Goal: Information Seeking & Learning: Learn about a topic

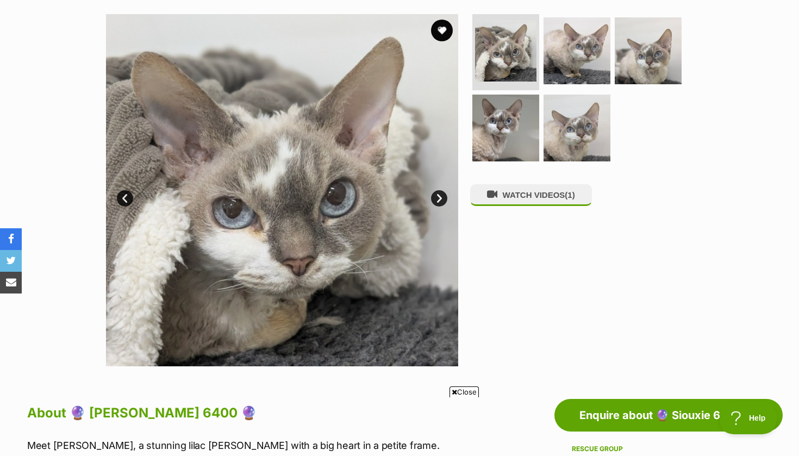
scroll to position [211, 0]
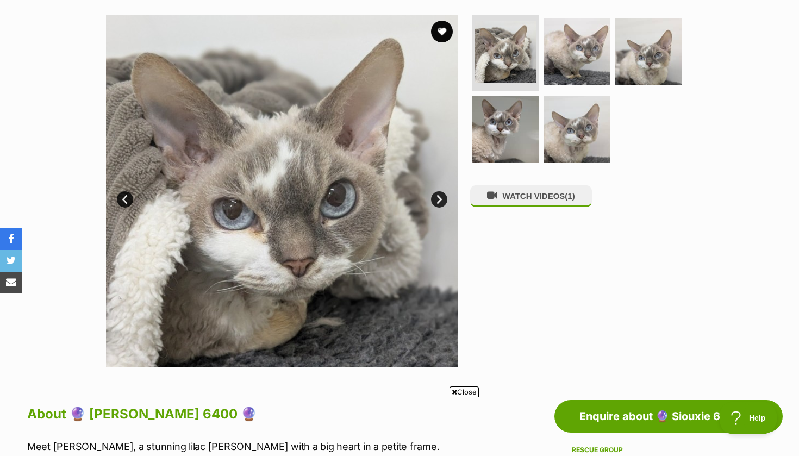
click at [436, 197] on link "Next" at bounding box center [439, 199] width 16 height 16
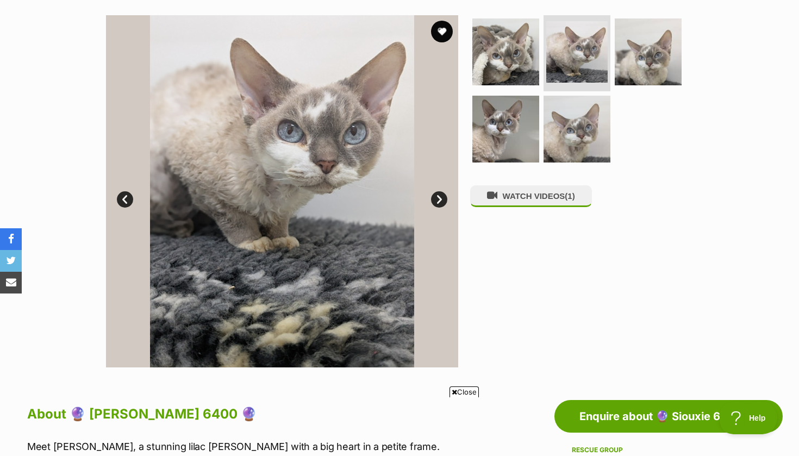
click at [438, 197] on link "Next" at bounding box center [439, 199] width 16 height 16
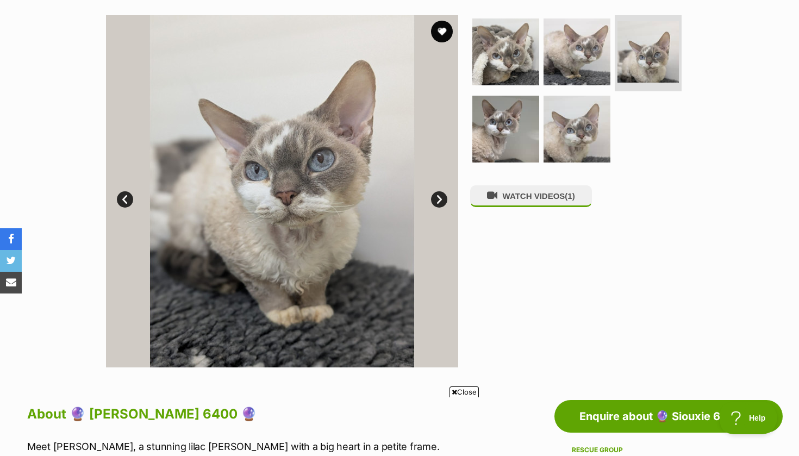
click at [438, 197] on link "Next" at bounding box center [439, 199] width 16 height 16
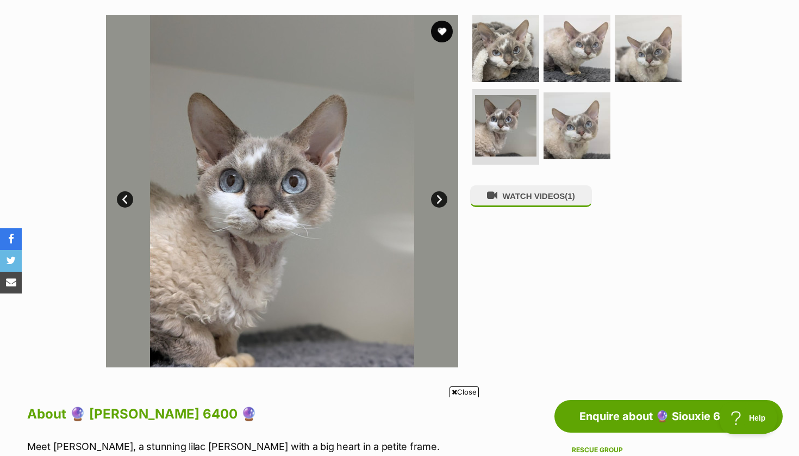
click at [438, 197] on link "Next" at bounding box center [439, 199] width 16 height 16
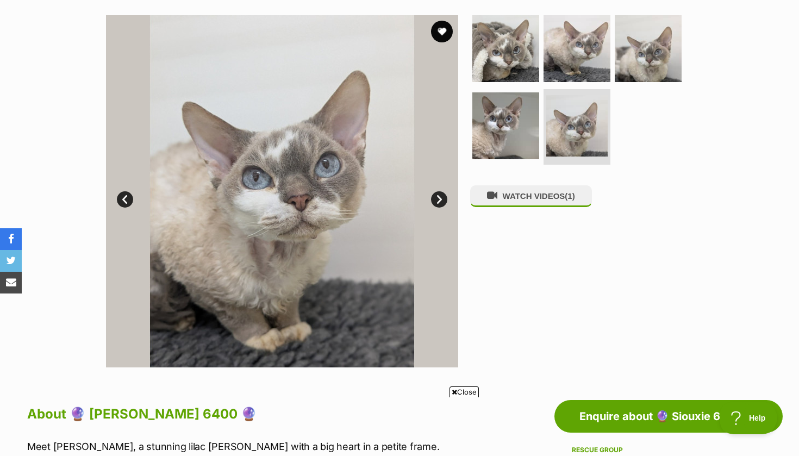
click at [438, 197] on link "Next" at bounding box center [439, 199] width 16 height 16
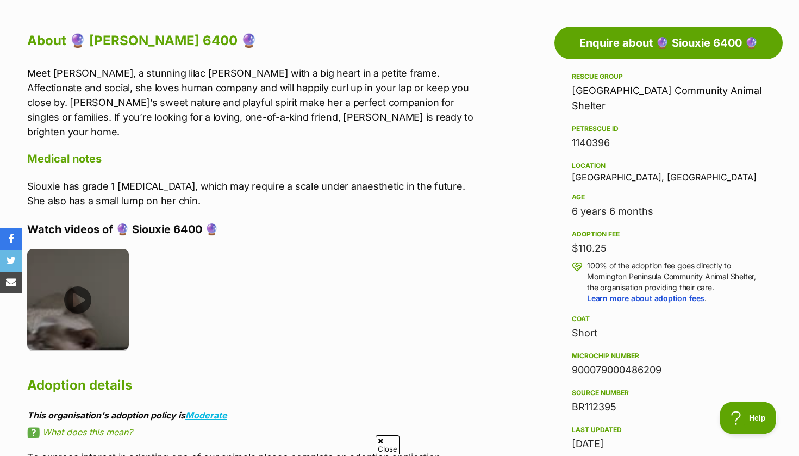
scroll to position [0, 0]
click at [79, 287] on img at bounding box center [78, 300] width 102 height 102
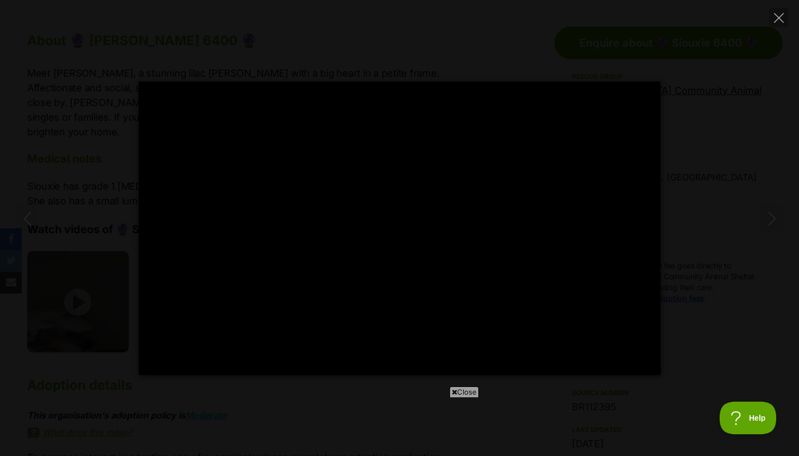
click at [407, 214] on div at bounding box center [400, 227] width 522 height 293
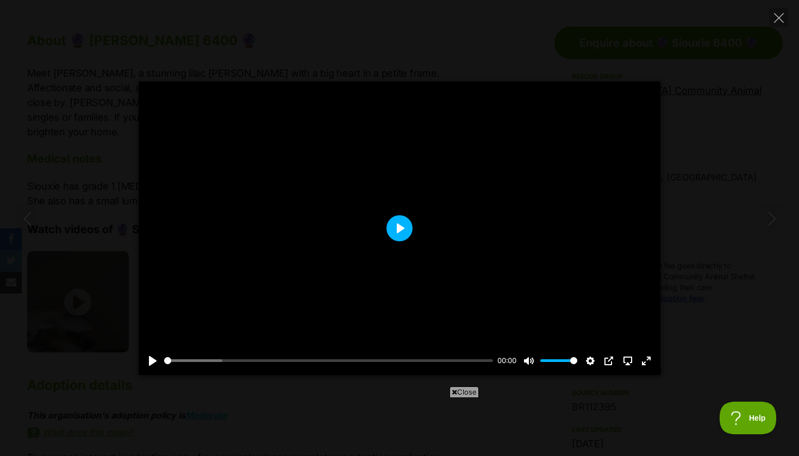
click at [399, 225] on button "Play" at bounding box center [399, 228] width 26 height 26
type input "100"
click at [784, 26] on button "Close" at bounding box center [778, 17] width 19 height 19
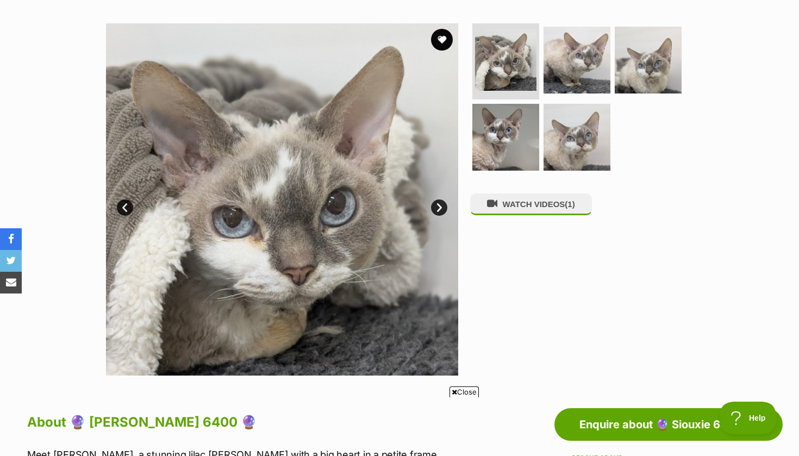
scroll to position [199, 0]
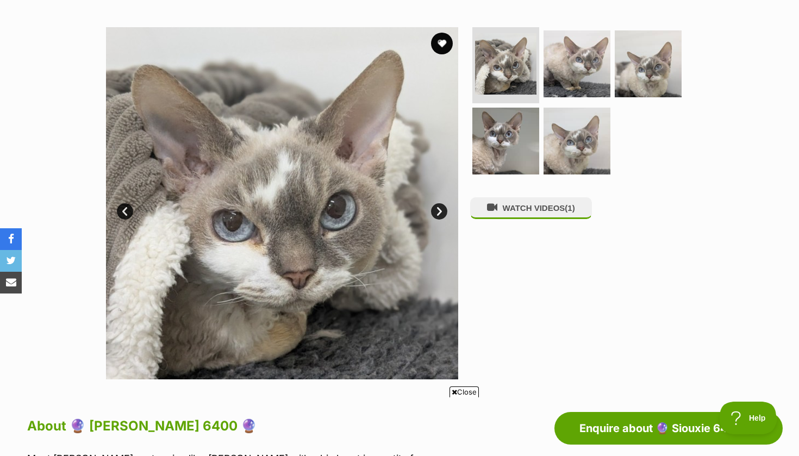
click at [439, 212] on link "Next" at bounding box center [439, 211] width 16 height 16
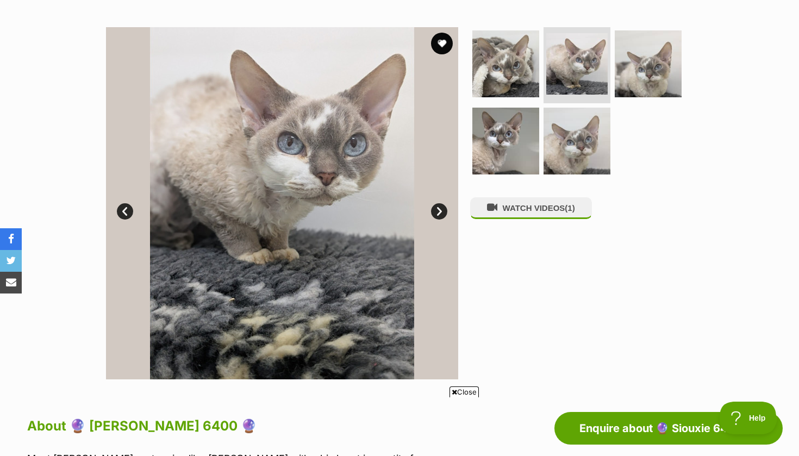
click at [439, 212] on link "Next" at bounding box center [439, 211] width 16 height 16
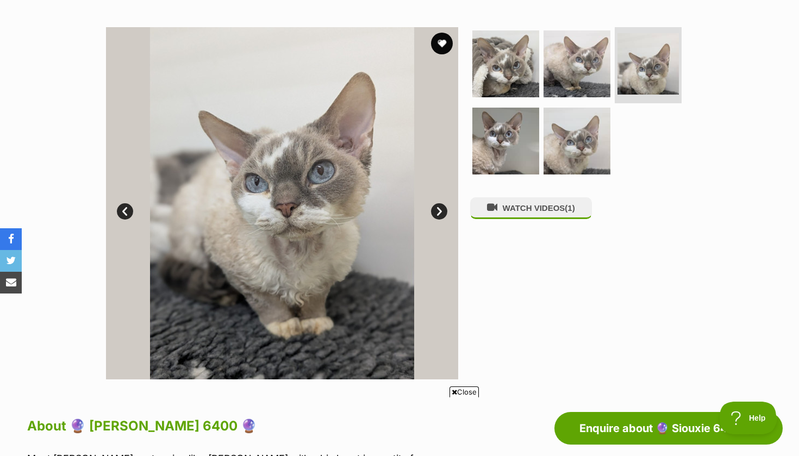
click at [438, 212] on link "Next" at bounding box center [439, 211] width 16 height 16
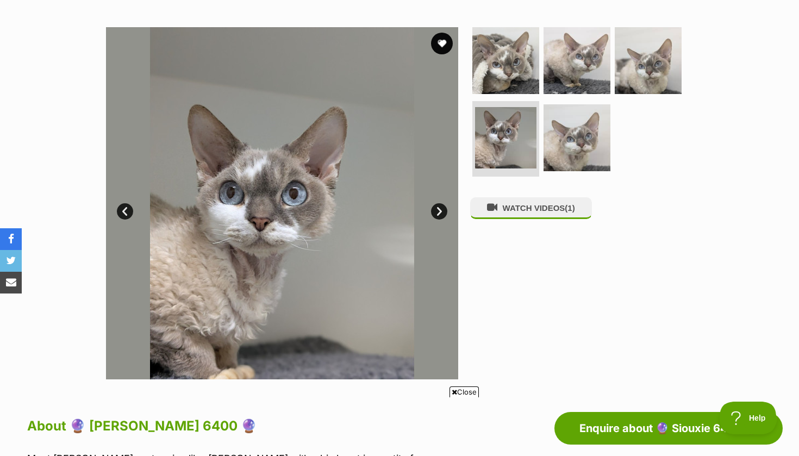
click at [438, 212] on link "Next" at bounding box center [439, 211] width 16 height 16
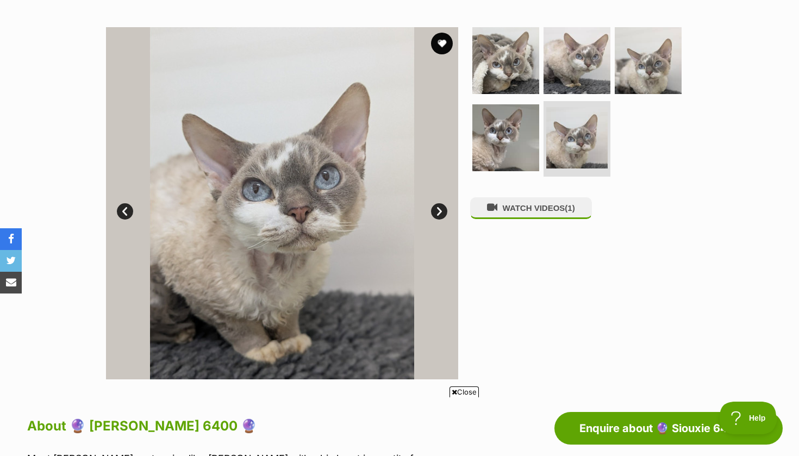
click at [438, 212] on link "Next" at bounding box center [439, 211] width 16 height 16
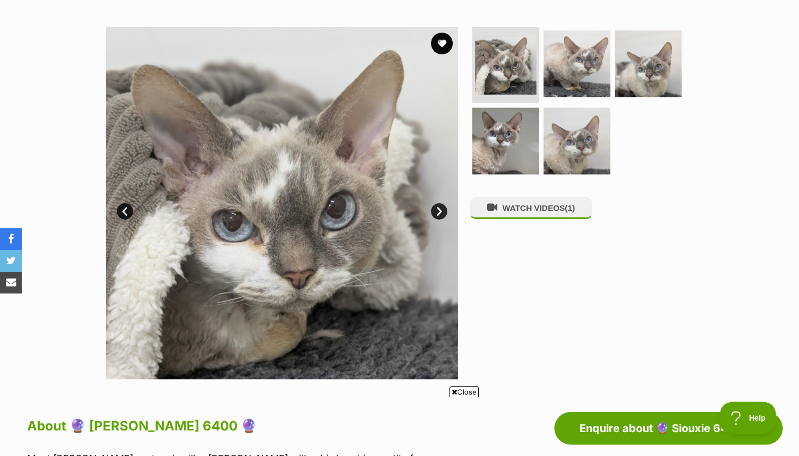
click at [438, 212] on link "Next" at bounding box center [439, 211] width 16 height 16
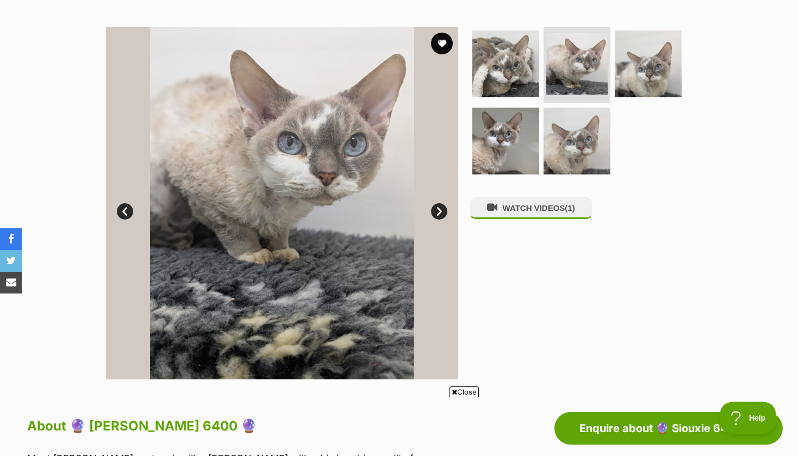
click at [438, 212] on link "Next" at bounding box center [439, 211] width 16 height 16
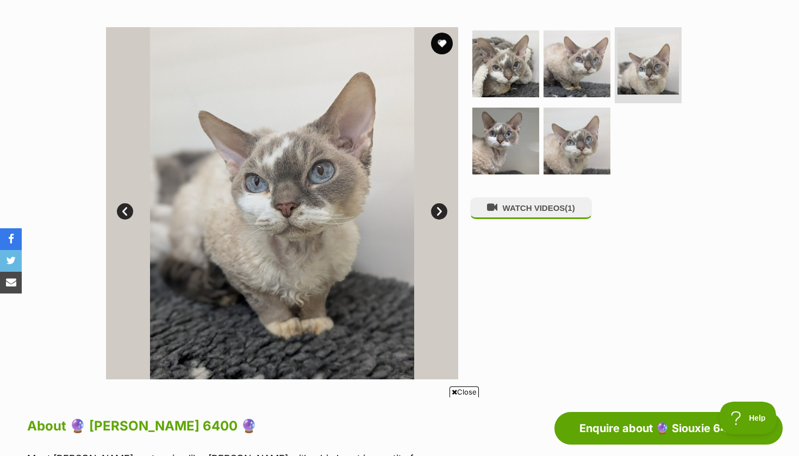
click at [438, 212] on link "Next" at bounding box center [439, 211] width 16 height 16
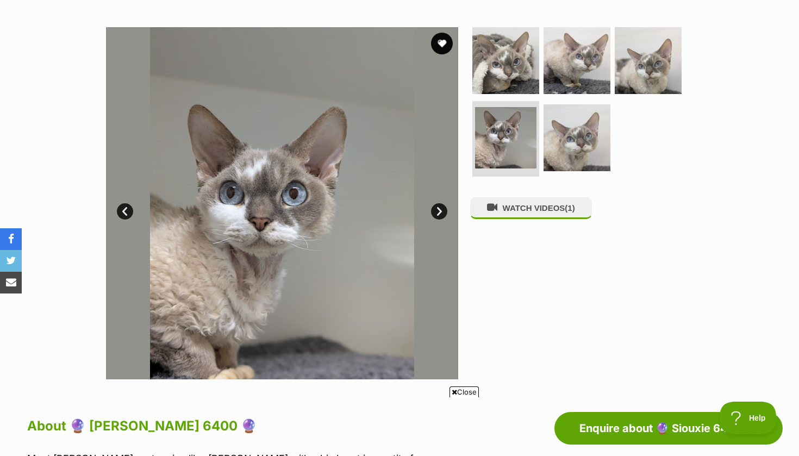
click at [438, 212] on link "Next" at bounding box center [439, 211] width 16 height 16
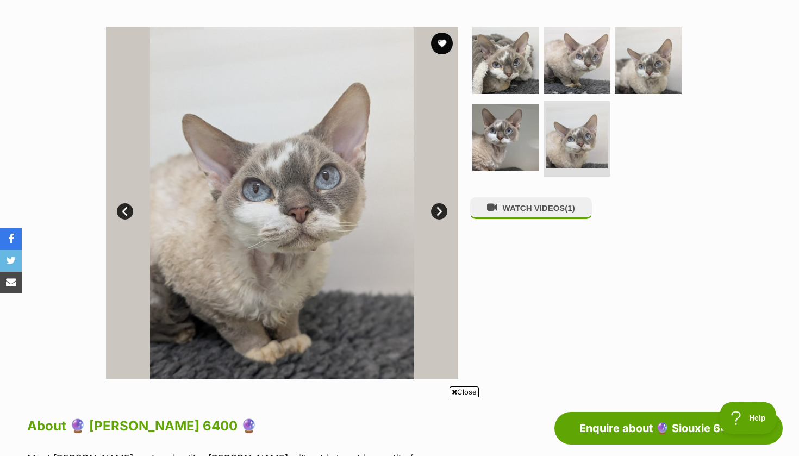
click at [438, 212] on link "Next" at bounding box center [439, 211] width 16 height 16
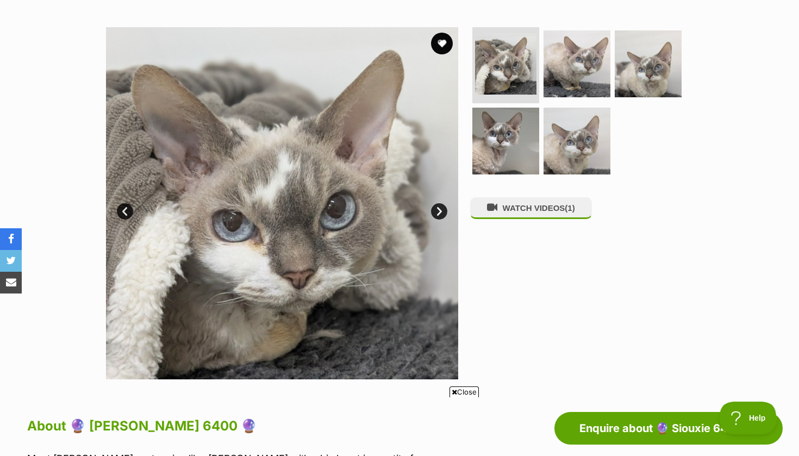
click at [438, 212] on link "Next" at bounding box center [439, 211] width 16 height 16
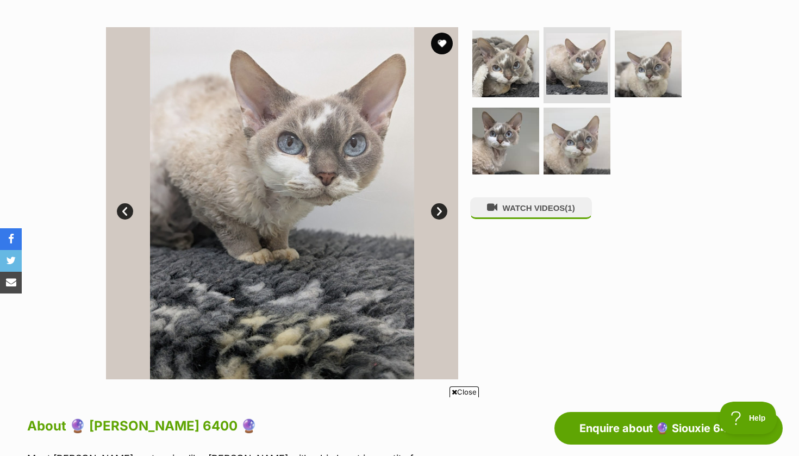
click at [438, 212] on link "Next" at bounding box center [439, 211] width 16 height 16
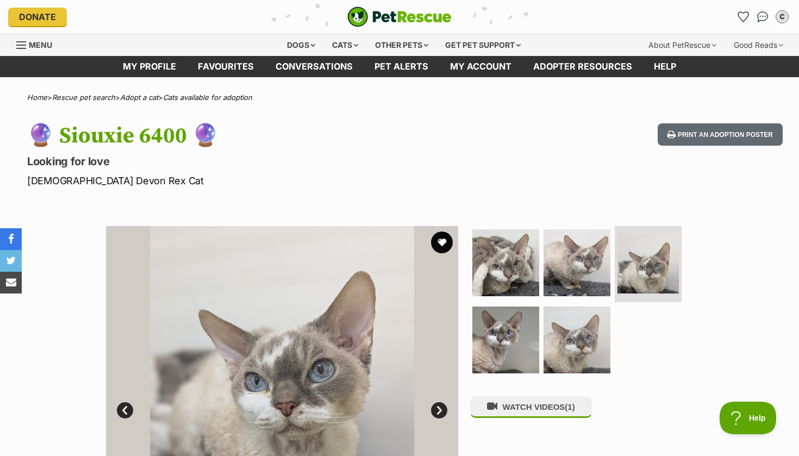
scroll to position [0, 0]
click at [447, 243] on button "favourite" at bounding box center [442, 242] width 24 height 24
